Goal: Find contact information: Find contact information

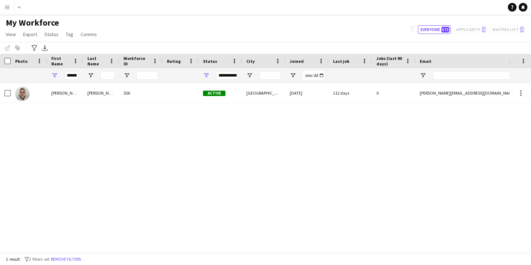
click at [7, 10] on button "Menu" at bounding box center [7, 7] width 14 height 14
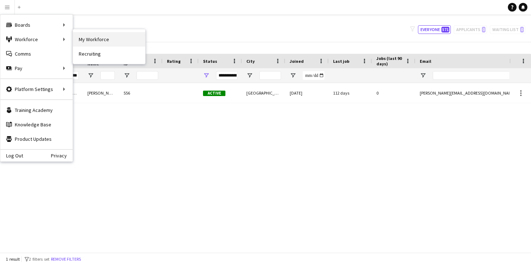
click at [123, 39] on link "My Workforce" at bounding box center [109, 39] width 72 height 14
type input "******"
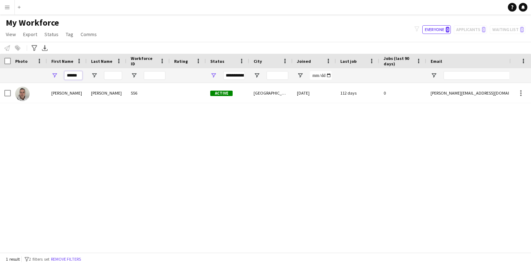
drag, startPoint x: 81, startPoint y: 75, endPoint x: 55, endPoint y: 74, distance: 26.0
click at [55, 74] on div "******" at bounding box center [67, 75] width 40 height 14
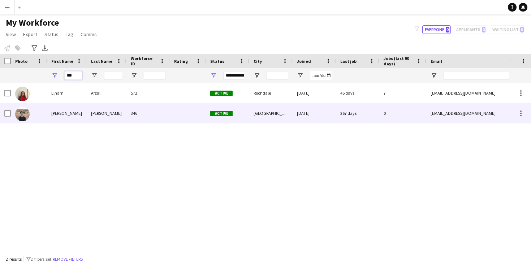
type input "***"
click at [54, 118] on div "[PERSON_NAME]" at bounding box center [67, 113] width 40 height 20
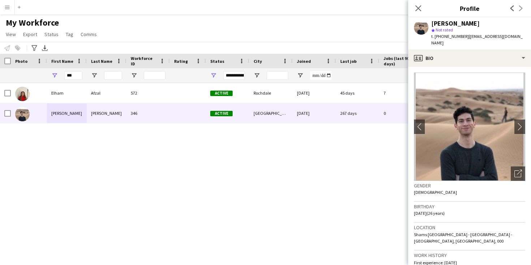
drag, startPoint x: 466, startPoint y: 36, endPoint x: 447, endPoint y: 39, distance: 19.4
click at [447, 39] on div "t. [PHONE_NUMBER] | [EMAIL_ADDRESS][DOMAIN_NAME]" at bounding box center [478, 39] width 94 height 13
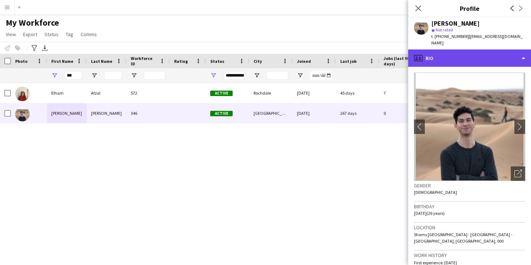
click at [473, 57] on div "profile Bio" at bounding box center [469, 57] width 123 height 17
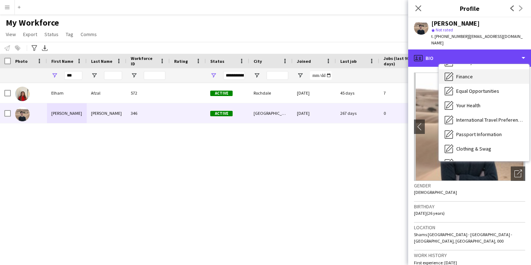
scroll to position [57, 0]
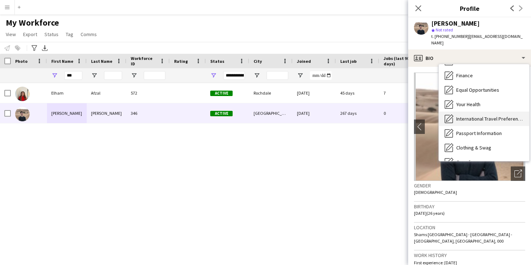
click at [474, 116] on span "International Travel Preferences" at bounding box center [489, 119] width 67 height 6
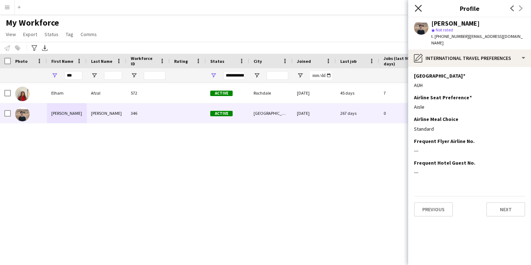
click at [418, 8] on icon at bounding box center [417, 8] width 7 height 7
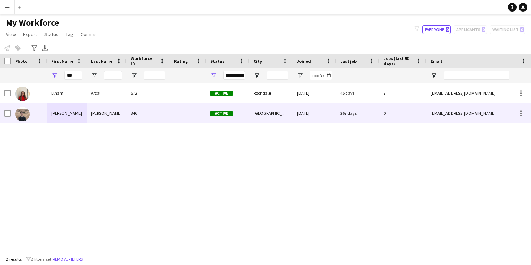
click at [75, 113] on div "[PERSON_NAME]" at bounding box center [67, 113] width 40 height 20
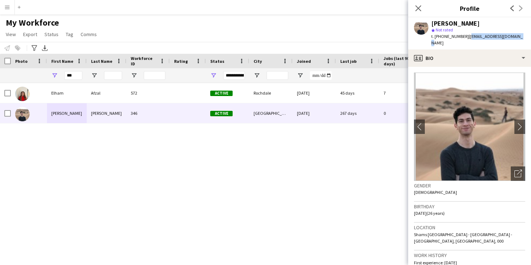
drag, startPoint x: 519, startPoint y: 35, endPoint x: 470, endPoint y: 36, distance: 49.1
click at [470, 36] on div "[PERSON_NAME] star Not rated t. [PHONE_NUMBER] | [EMAIL_ADDRESS][DOMAIN_NAME]" at bounding box center [469, 33] width 123 height 32
copy span "[EMAIL_ADDRESS][DOMAIN_NAME]"
drag, startPoint x: 466, startPoint y: 35, endPoint x: 434, endPoint y: 34, distance: 31.4
click at [434, 34] on span "t. [PHONE_NUMBER]" at bounding box center [450, 36] width 38 height 5
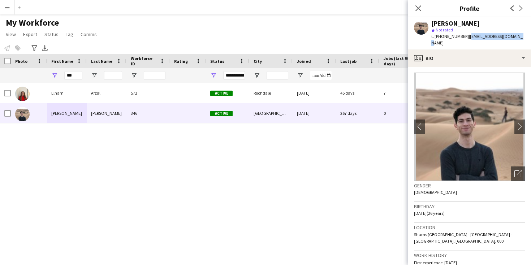
copy span "[PHONE_NUMBER]"
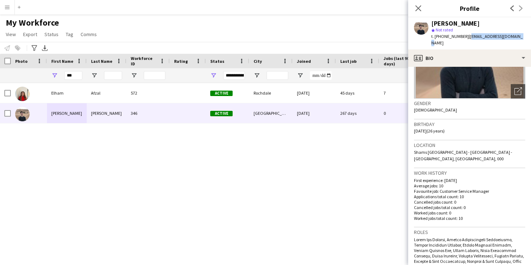
scroll to position [0, 0]
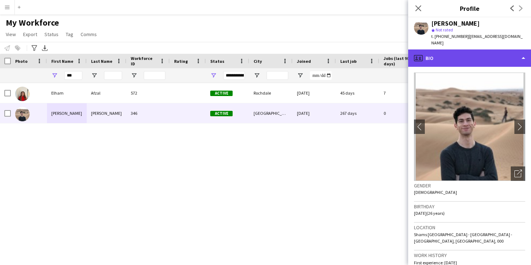
click at [462, 49] on div "profile Bio" at bounding box center [469, 57] width 123 height 17
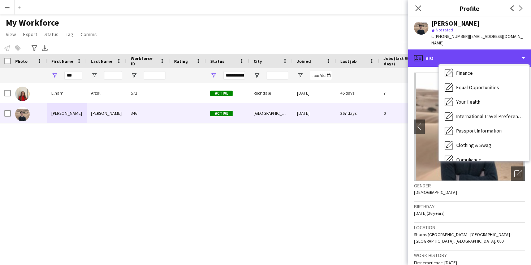
scroll to position [61, 0]
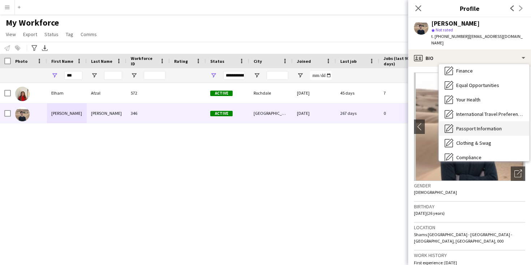
click at [463, 125] on span "Passport Information" at bounding box center [478, 128] width 45 height 6
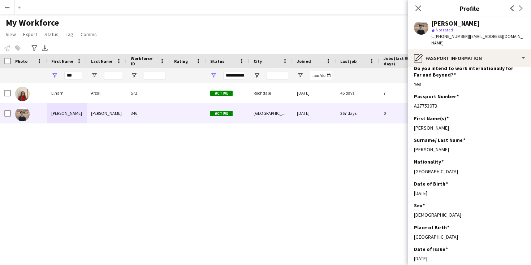
scroll to position [20, 0]
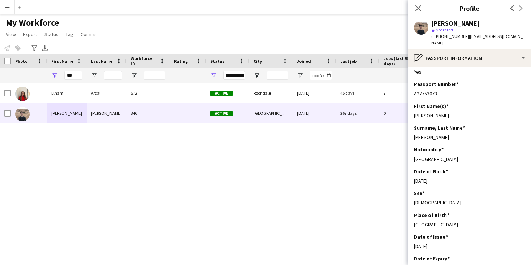
drag, startPoint x: 466, startPoint y: 36, endPoint x: 434, endPoint y: 39, distance: 32.6
click at [434, 39] on span "t. [PHONE_NUMBER]" at bounding box center [450, 36] width 38 height 5
copy span "[PHONE_NUMBER]"
